Goal: Check status: Check status

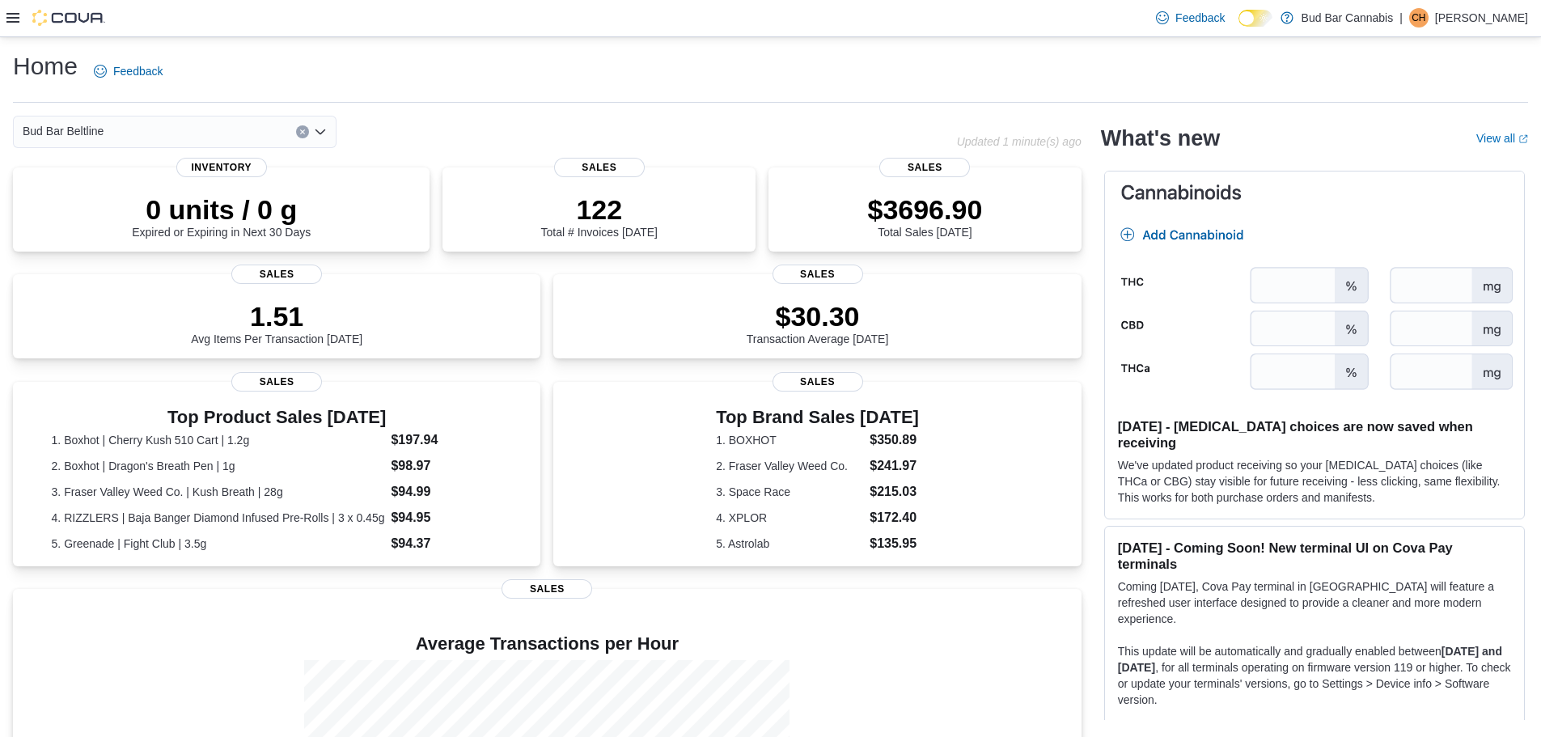
click at [18, 21] on icon at bounding box center [12, 17] width 13 height 13
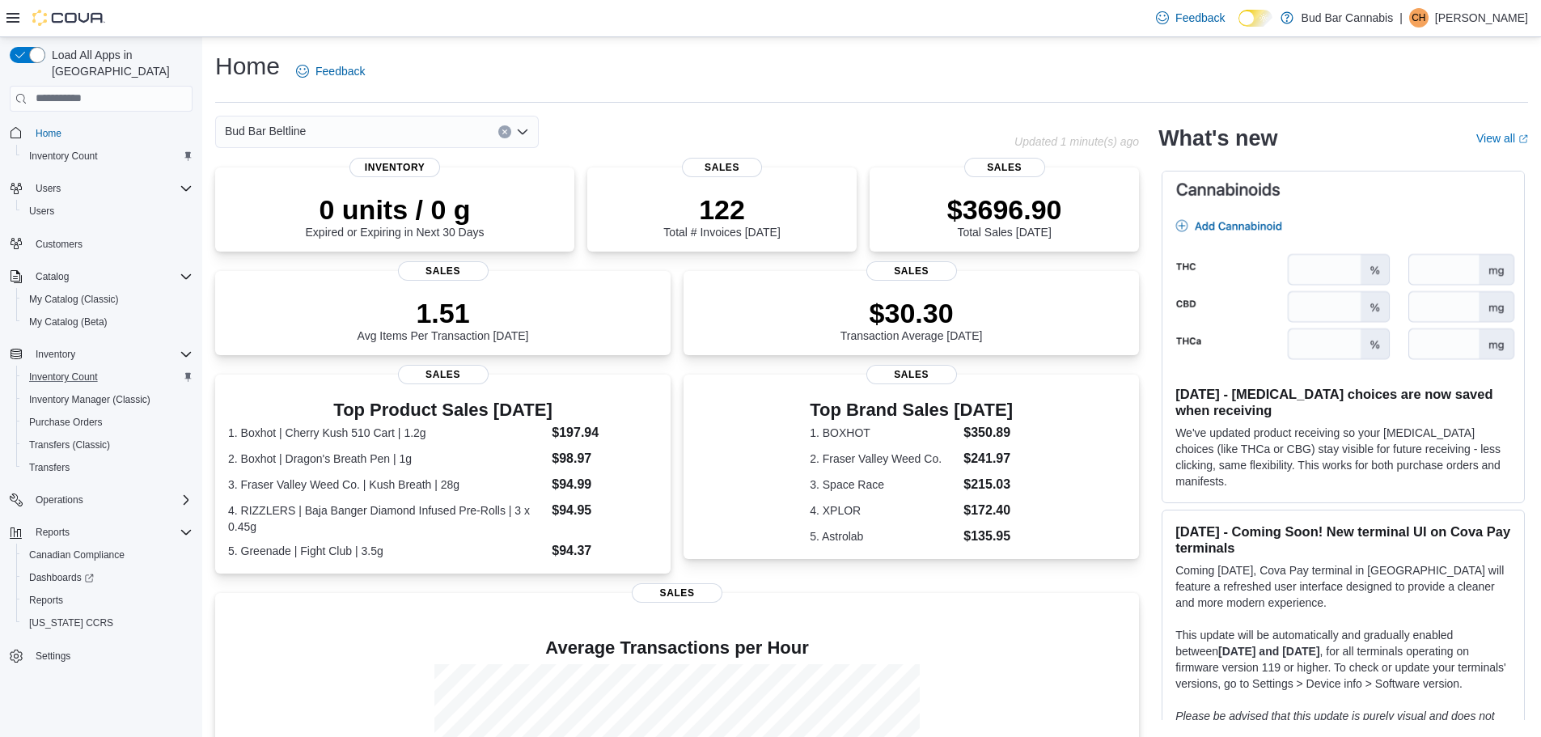
click at [116, 367] on div "Inventory Count" at bounding box center [108, 376] width 170 height 19
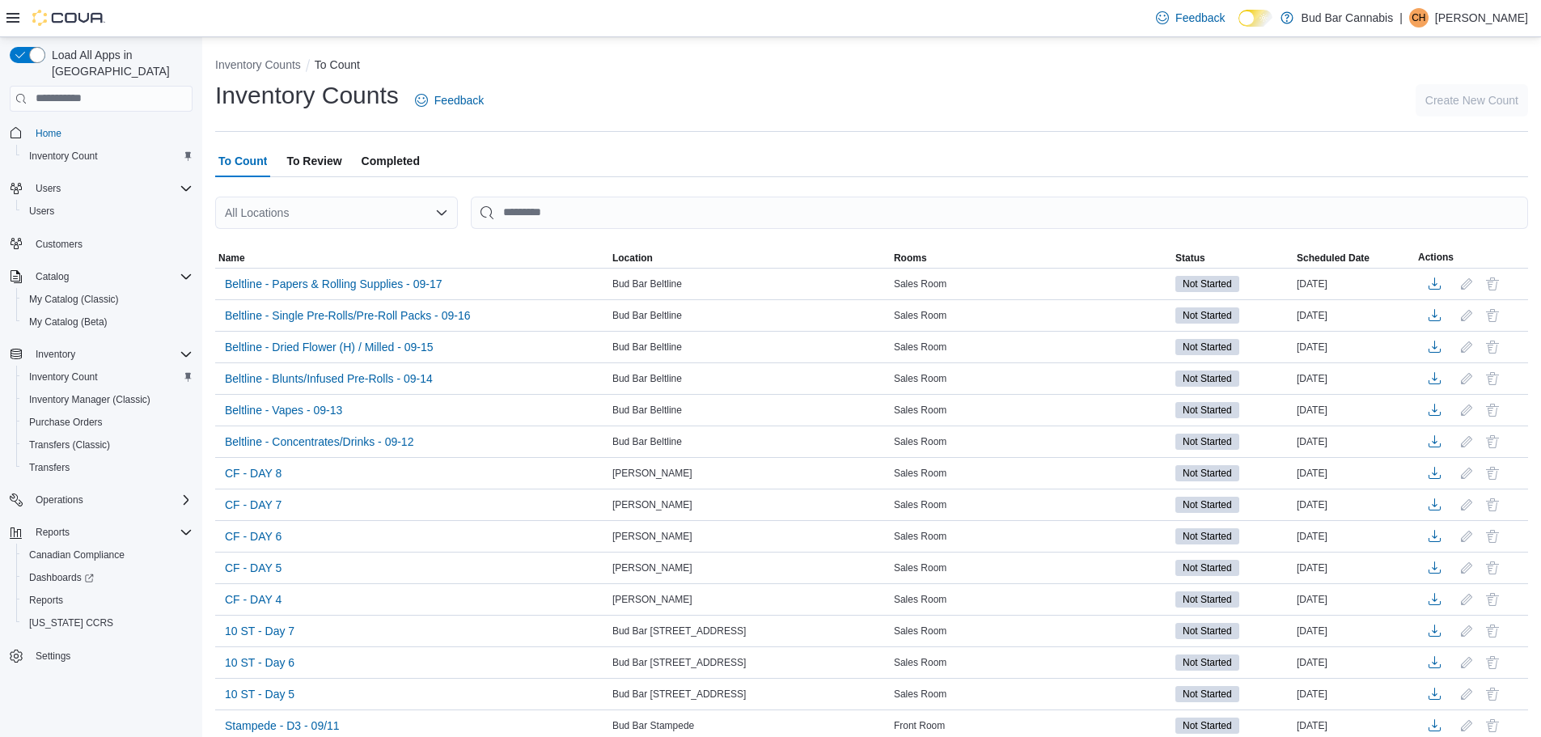
click at [373, 212] on div "All Locations" at bounding box center [336, 213] width 243 height 32
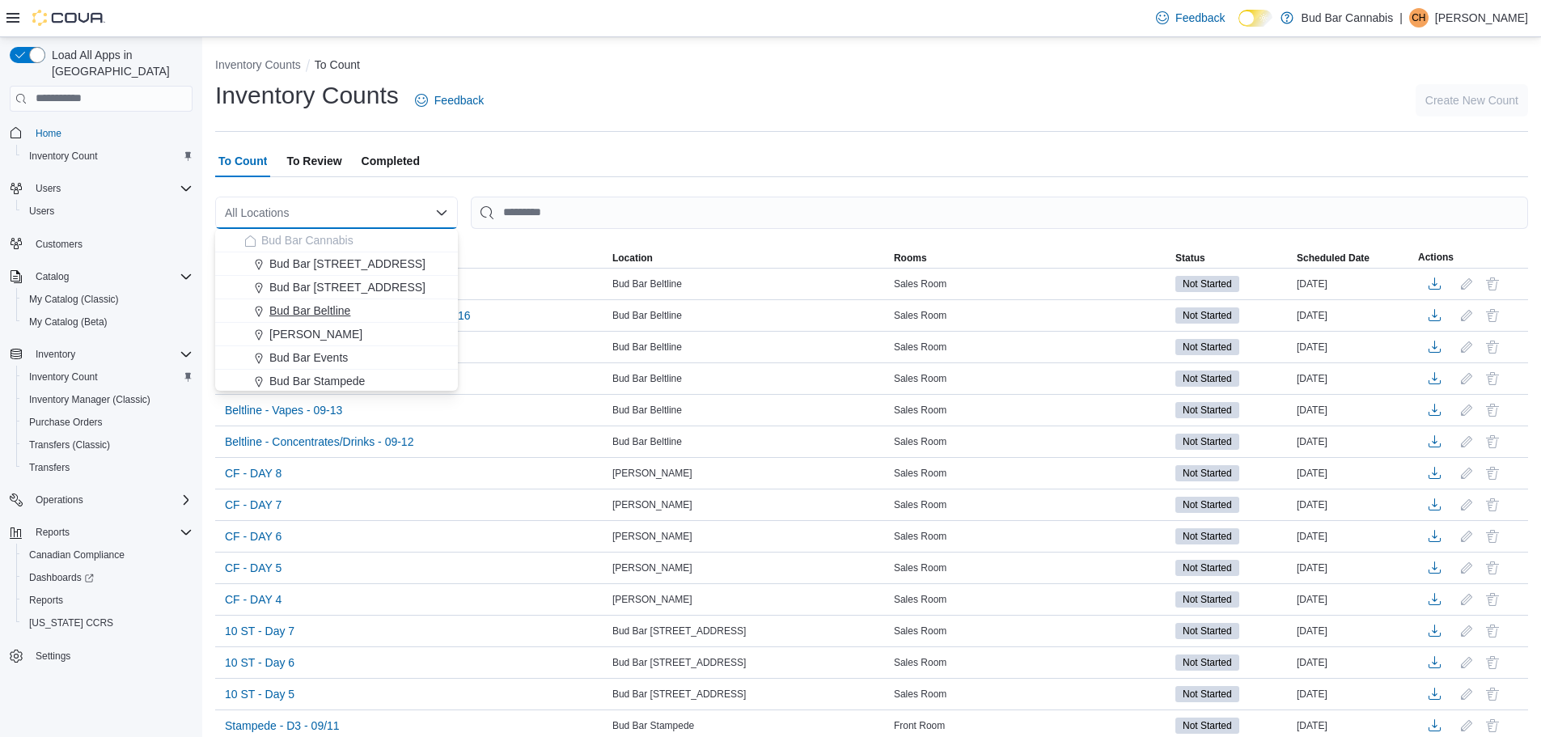
click at [332, 303] on button "Bud Bar Beltline" at bounding box center [336, 310] width 243 height 23
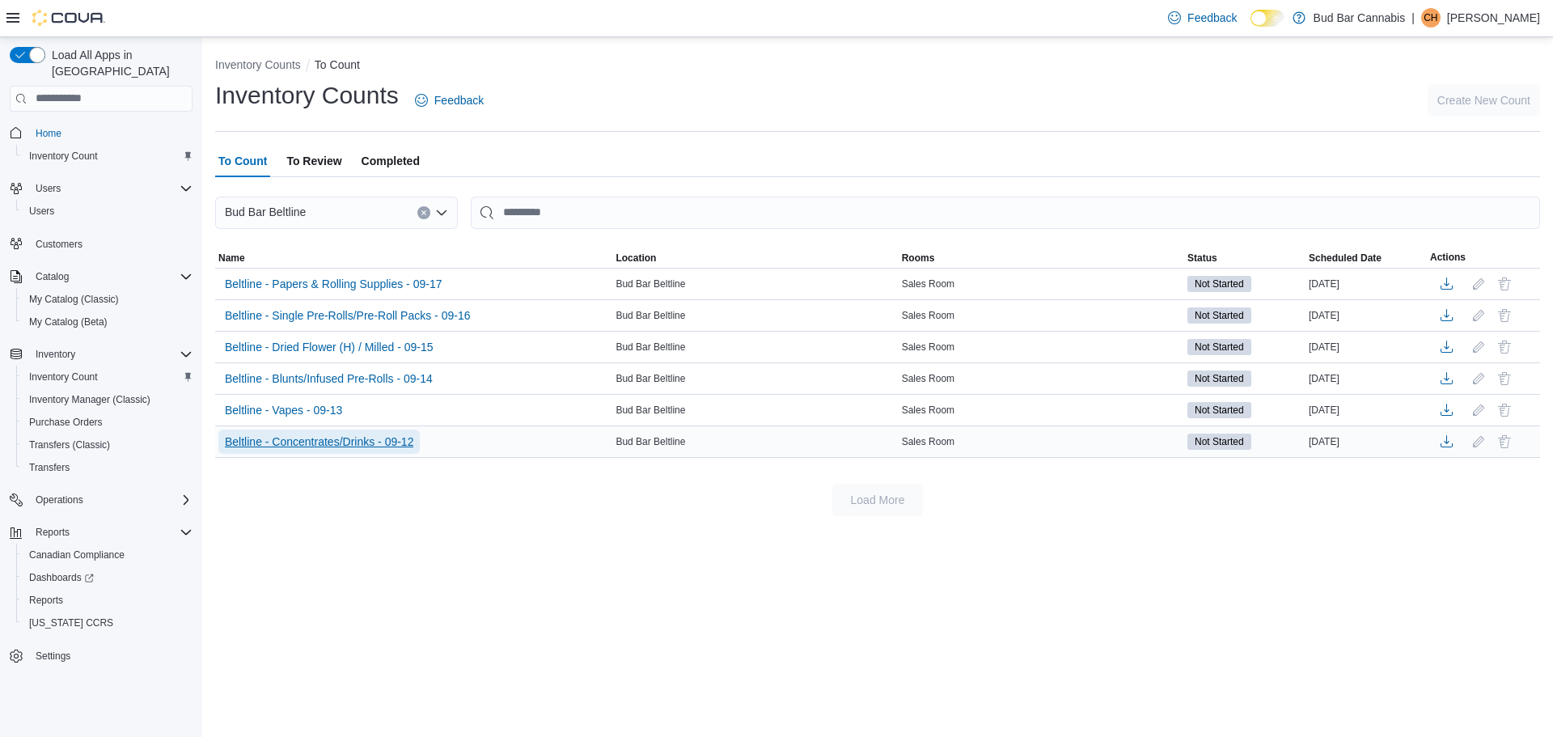
click at [302, 442] on span "Beltline - Concentrates/Drinks - 09-12" at bounding box center [319, 442] width 188 height 16
click at [350, 440] on span "Beltline - Concentrates/Drinks - 09-12" at bounding box center [319, 442] width 188 height 16
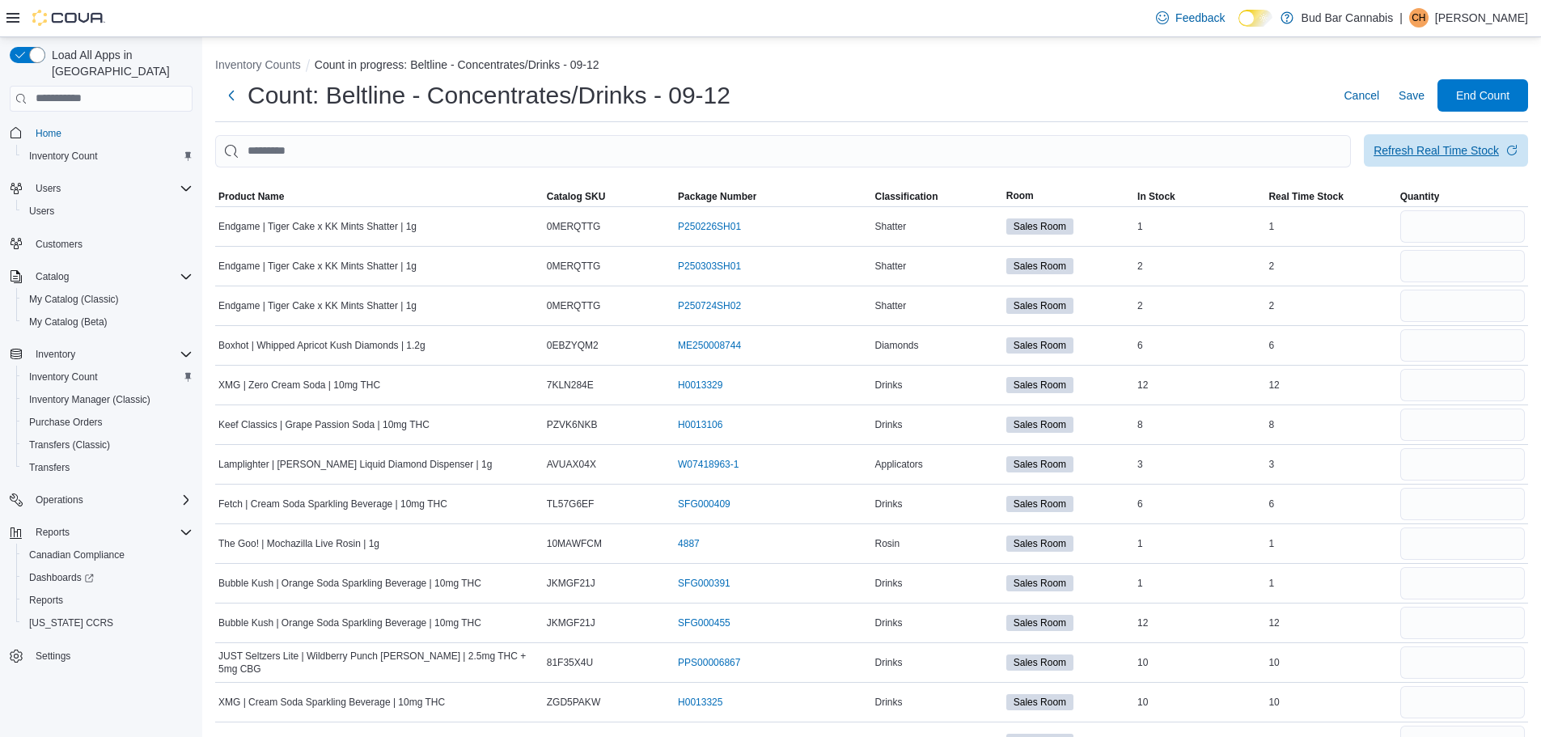
drag, startPoint x: 1444, startPoint y: 154, endPoint x: 1428, endPoint y: 141, distance: 20.6
click at [1445, 154] on div "Refresh Real Time Stock" at bounding box center [1435, 150] width 125 height 16
click at [254, 198] on span "Product Name" at bounding box center [251, 196] width 66 height 13
